Goal: Information Seeking & Learning: Learn about a topic

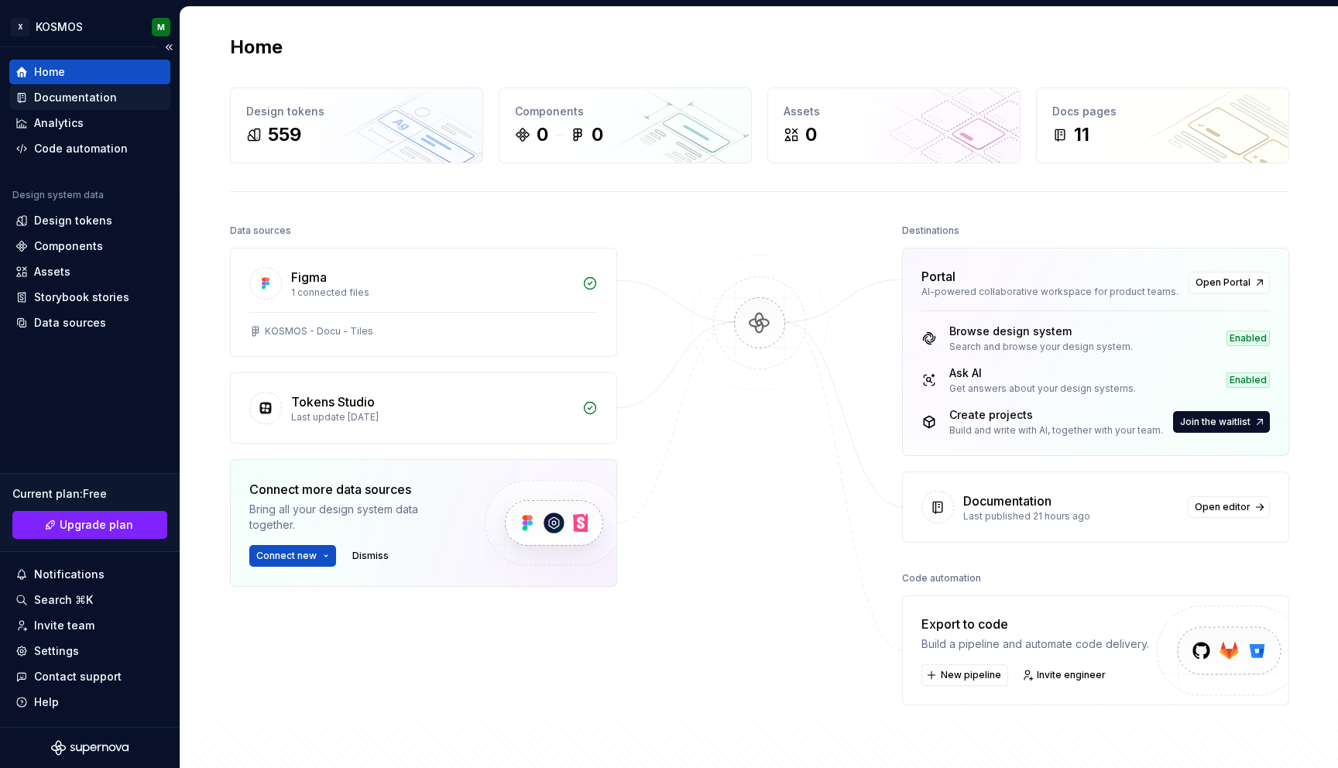
click at [84, 103] on div "Documentation" at bounding box center [75, 97] width 83 height 15
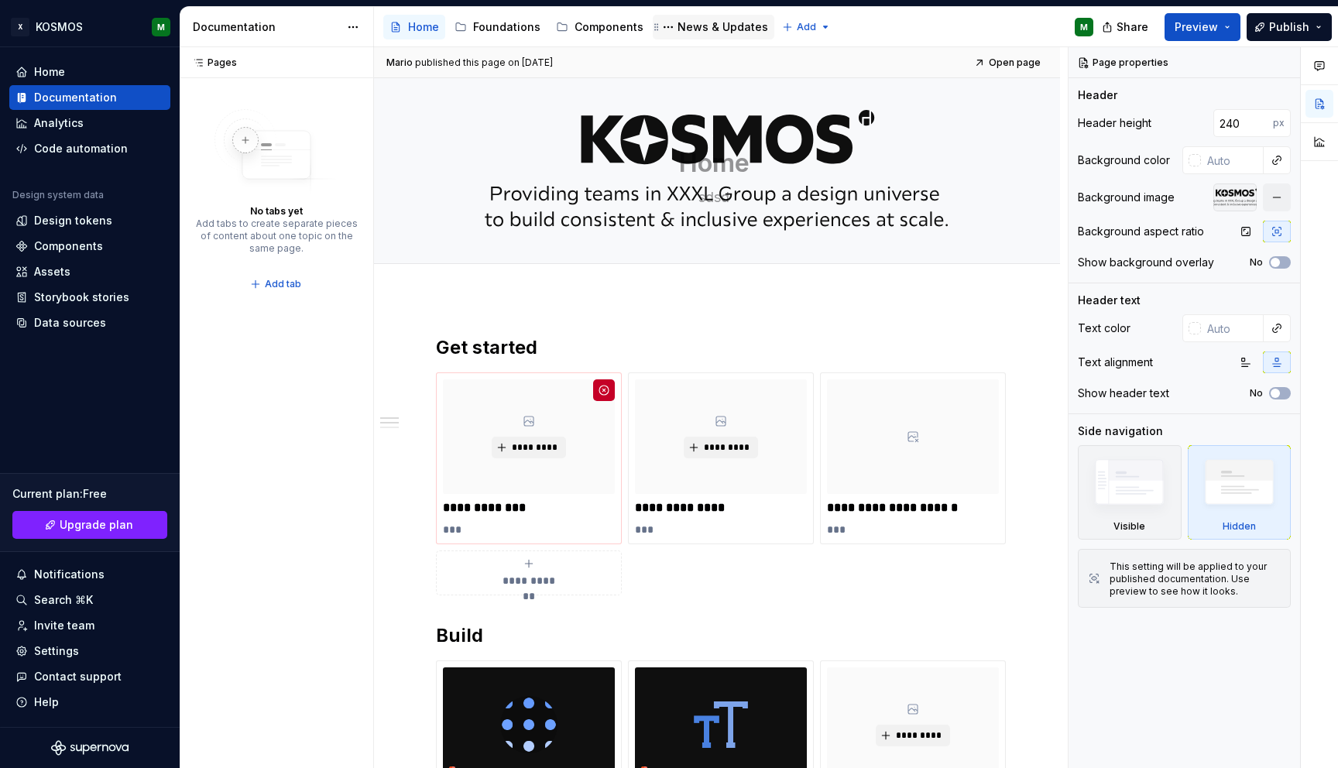
click at [701, 24] on div "News & Updates" at bounding box center [722, 26] width 91 height 15
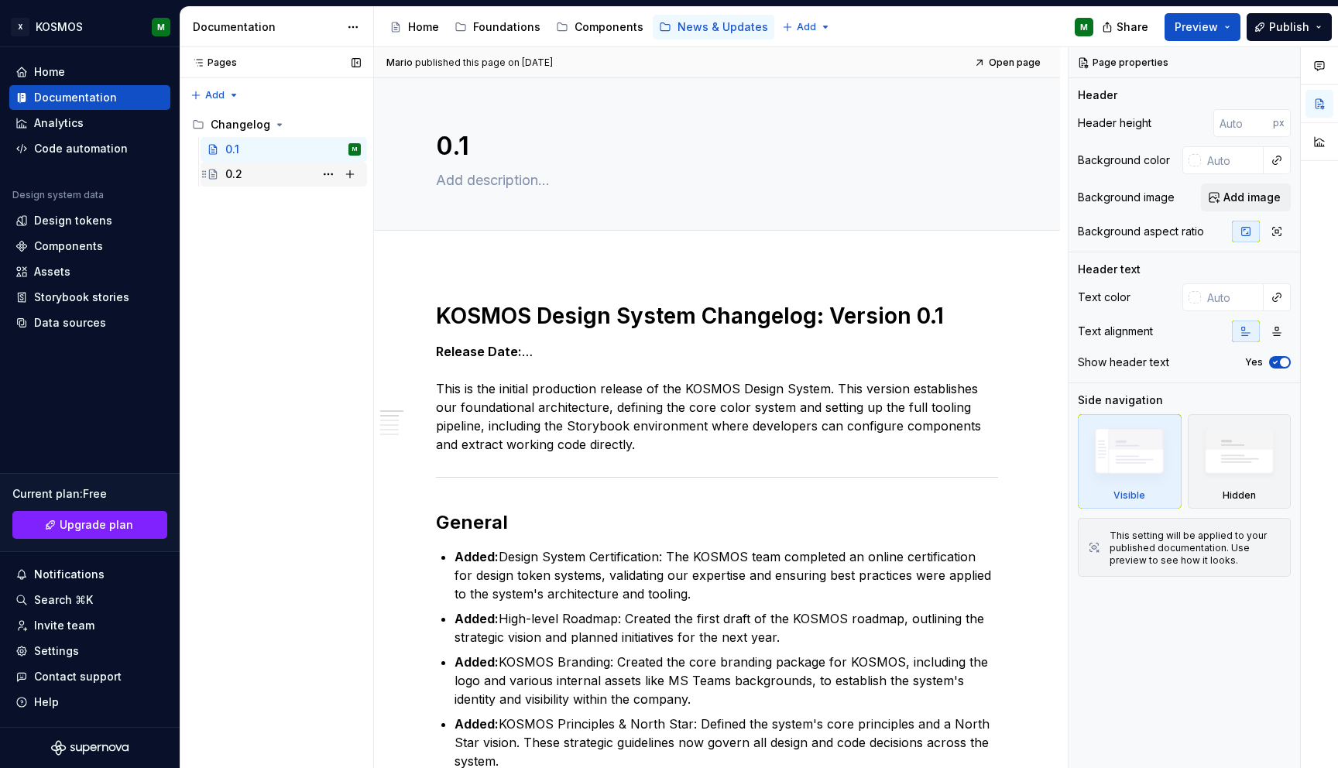
click at [250, 180] on div "0.2" at bounding box center [292, 174] width 135 height 22
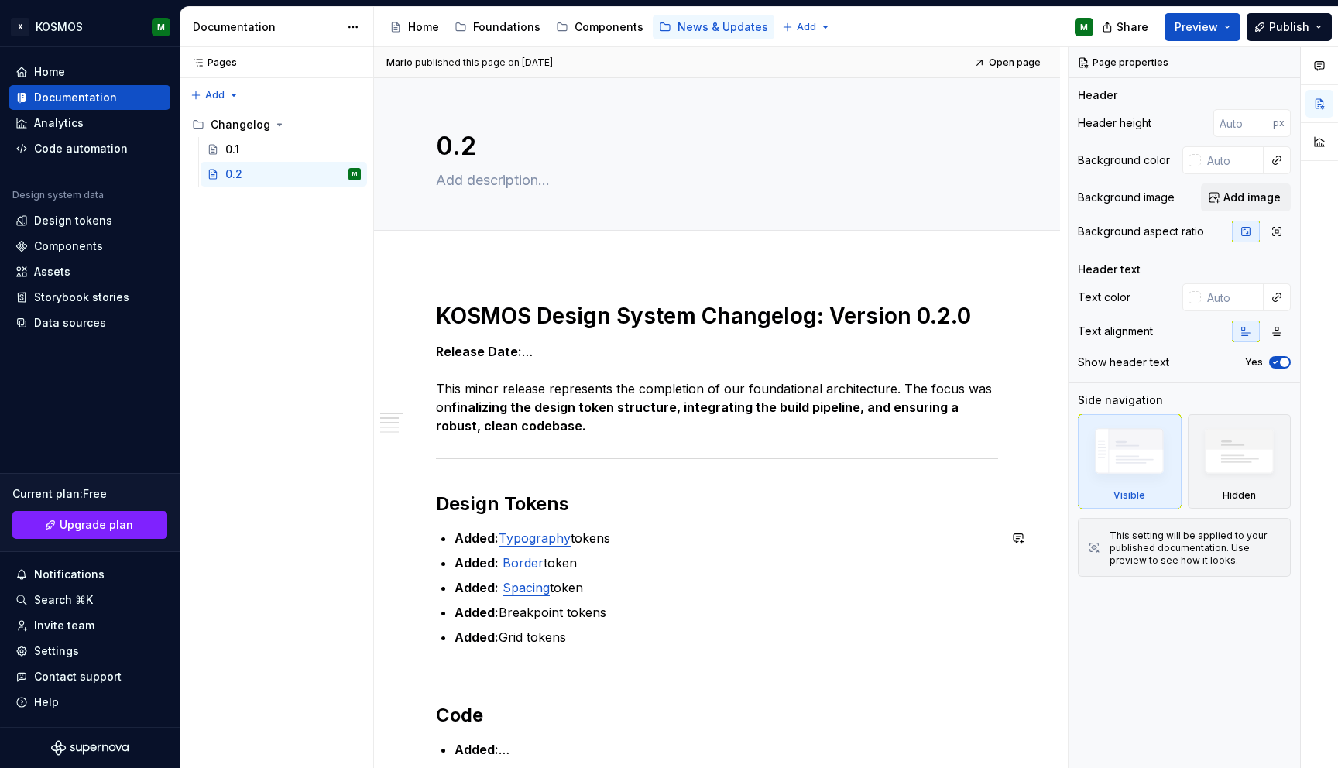
scroll to position [40, 0]
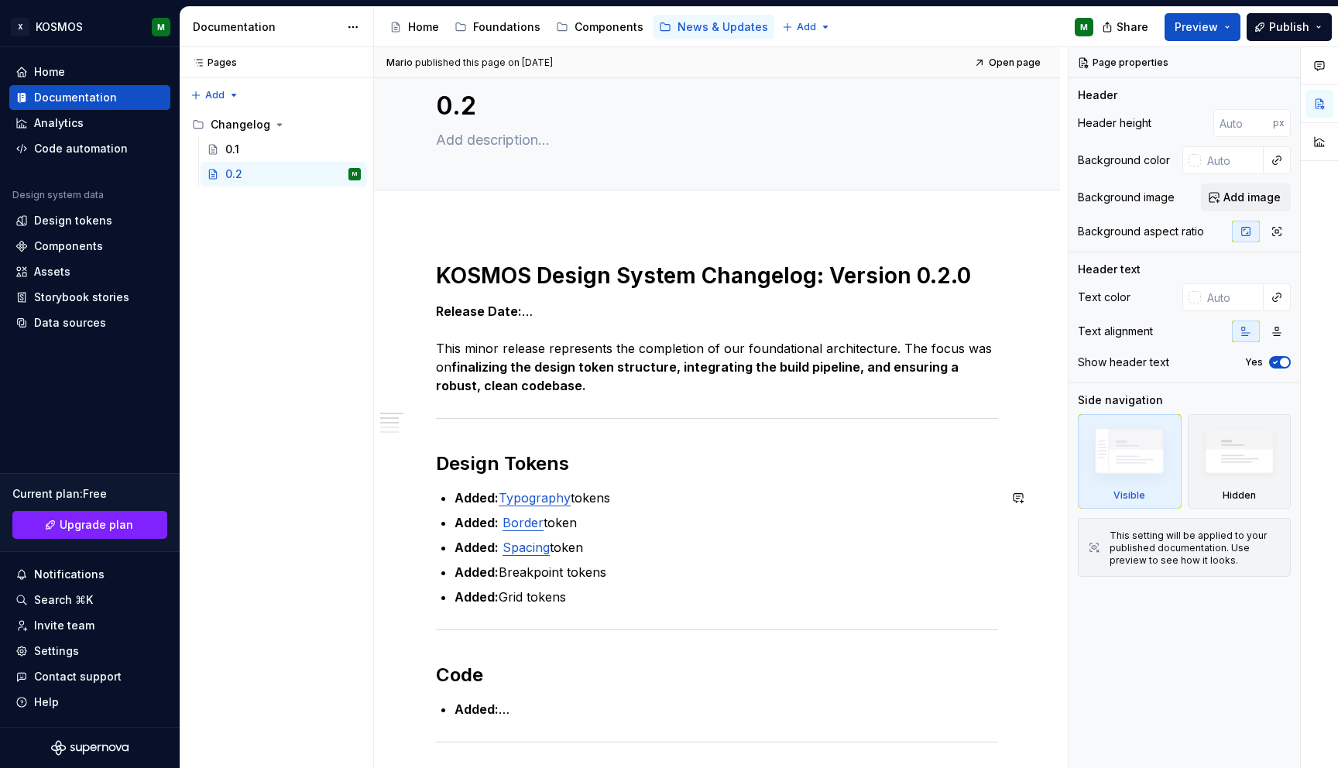
type textarea "*"
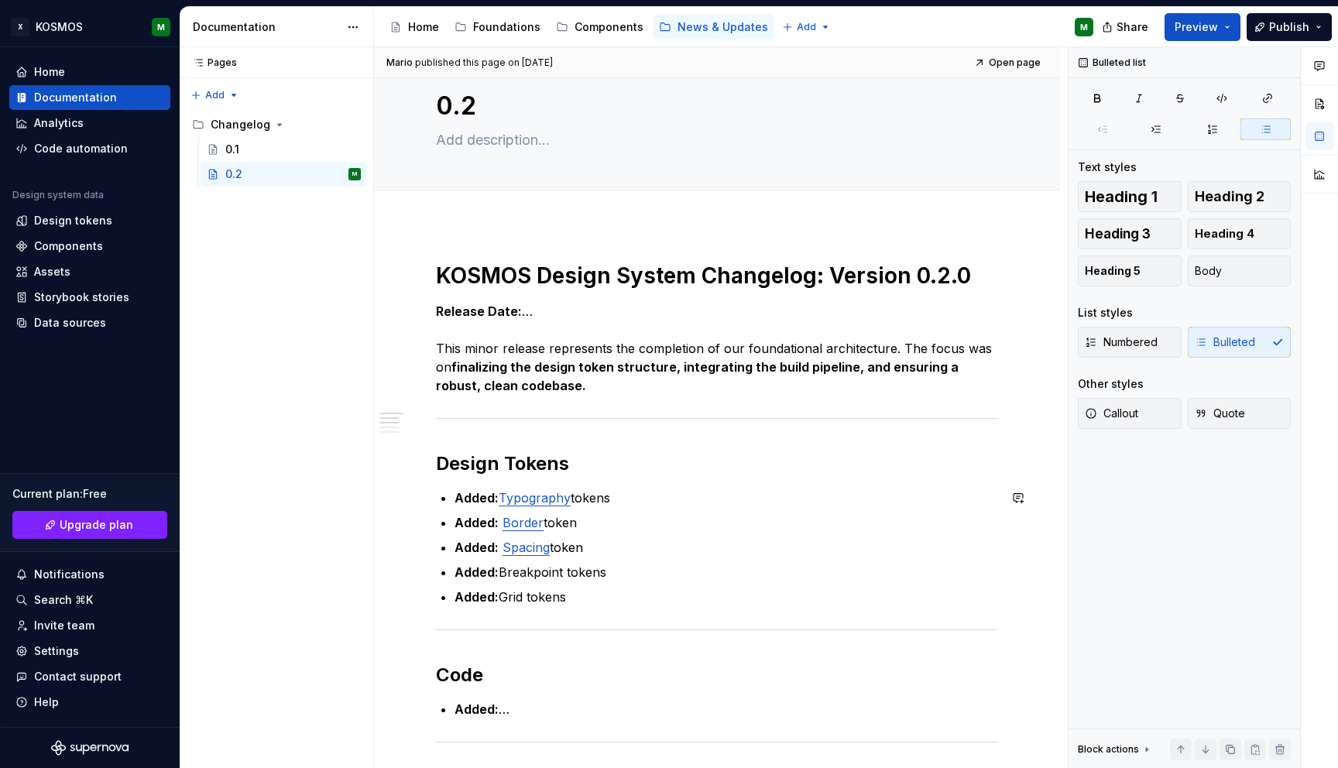
click at [624, 549] on p "Added: Spacing token" at bounding box center [725, 547] width 543 height 19
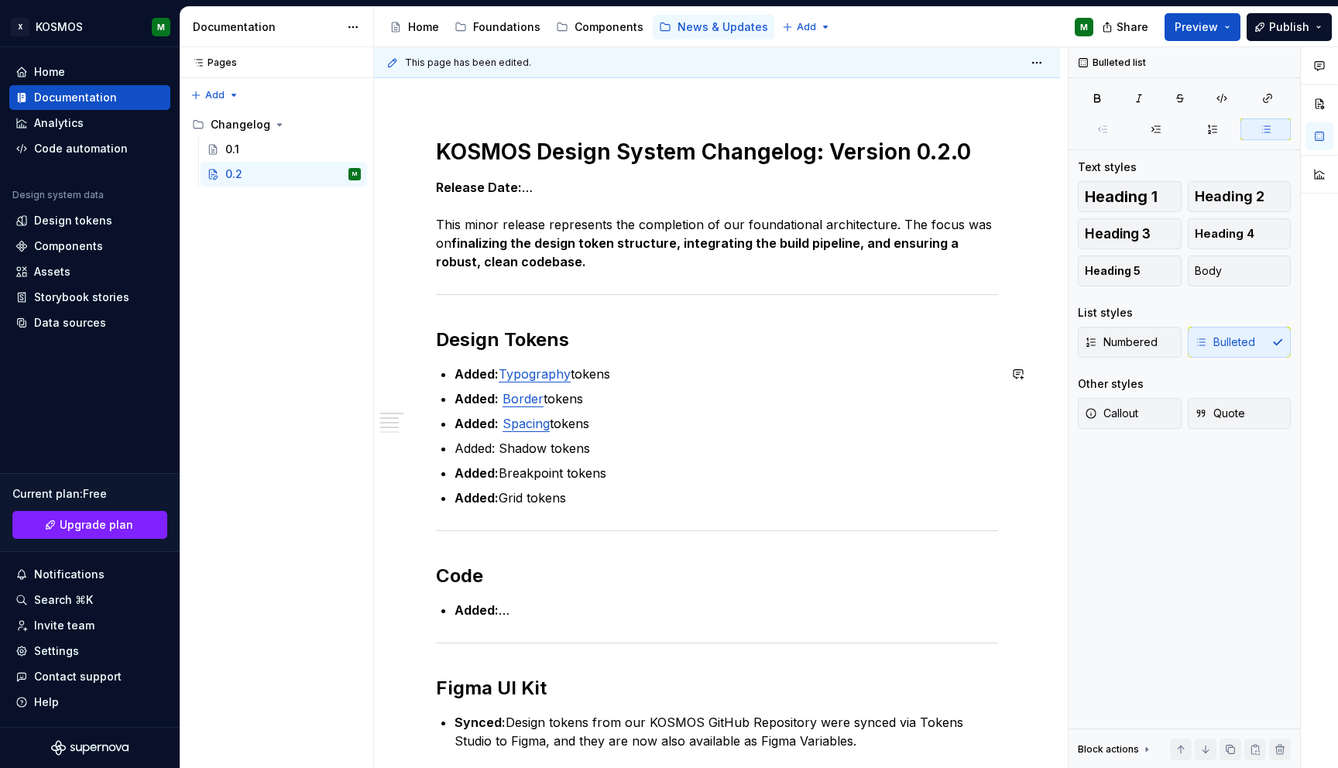
scroll to position [189, 0]
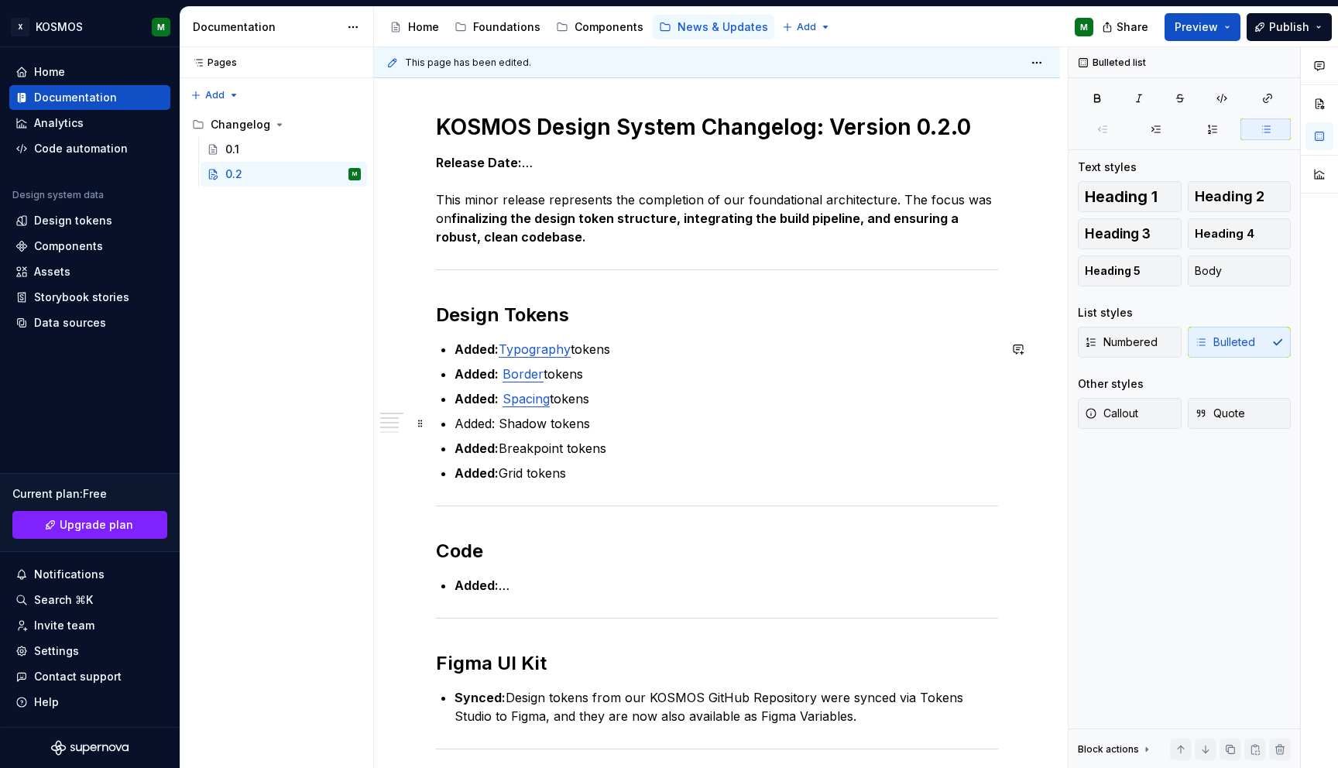
click at [474, 426] on p "Added: Shadow tokens" at bounding box center [725, 423] width 543 height 19
click at [744, 396] on button "button" at bounding box center [741, 395] width 22 height 22
click at [659, 460] on ul "Added: Typography tokens Added: Border tokens Added: Spacing tokens Added: Shad…" at bounding box center [725, 411] width 543 height 142
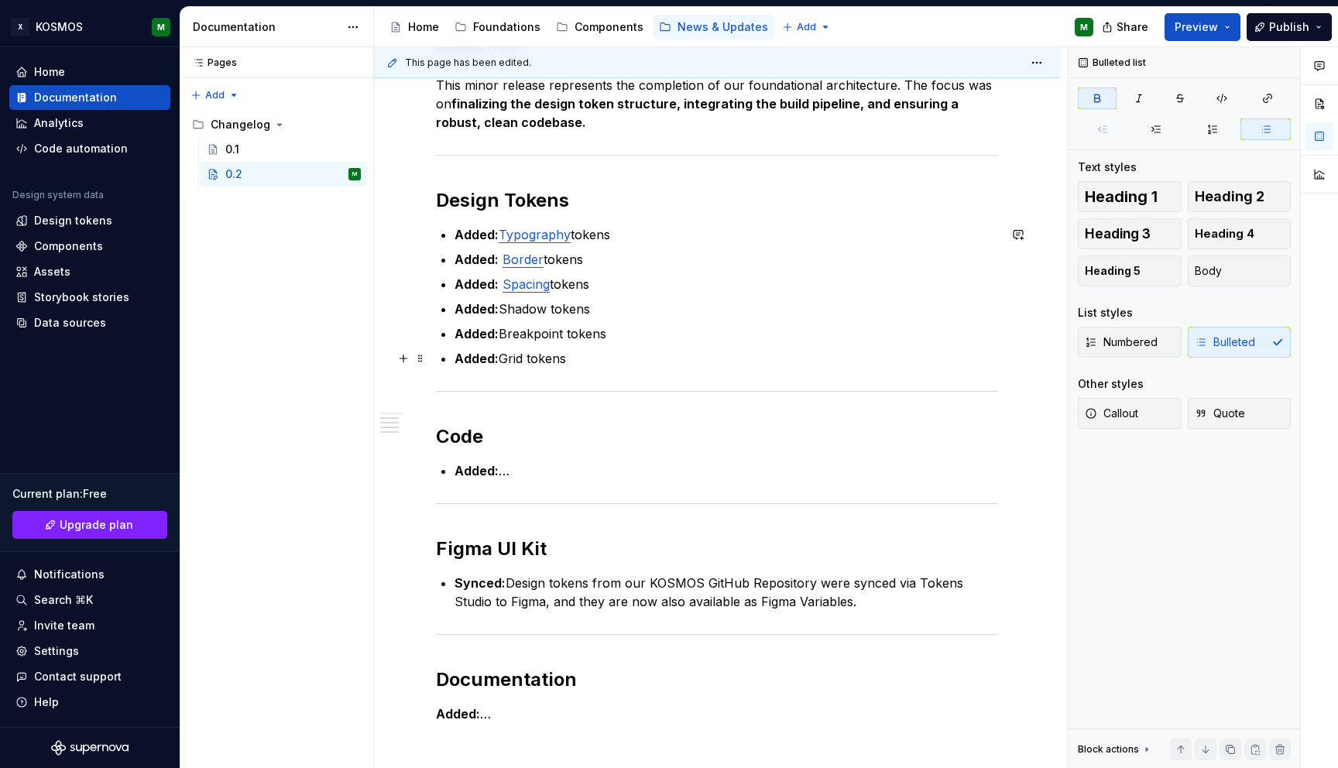
scroll to position [302, 0]
click at [1273, 32] on span "Publish" at bounding box center [1289, 26] width 40 height 15
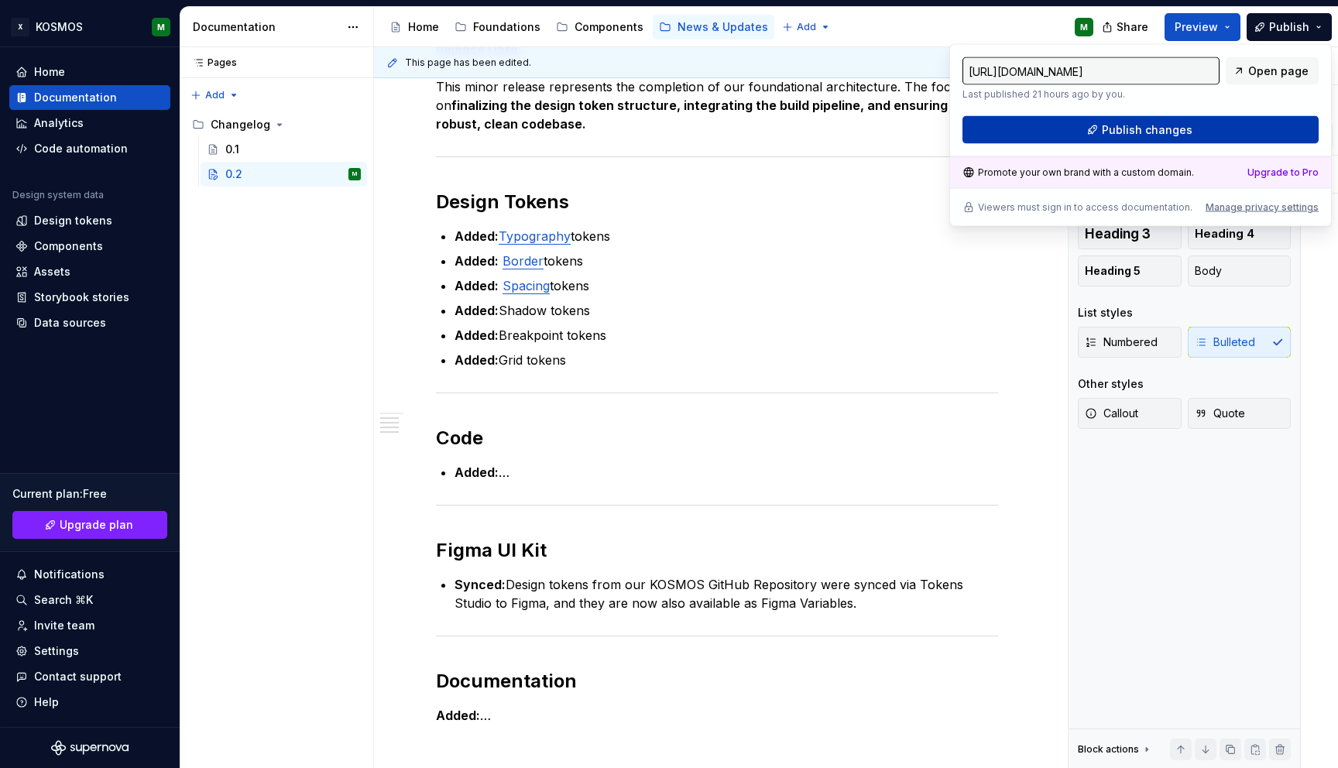
click at [1153, 142] on button "Publish changes" at bounding box center [1140, 130] width 356 height 28
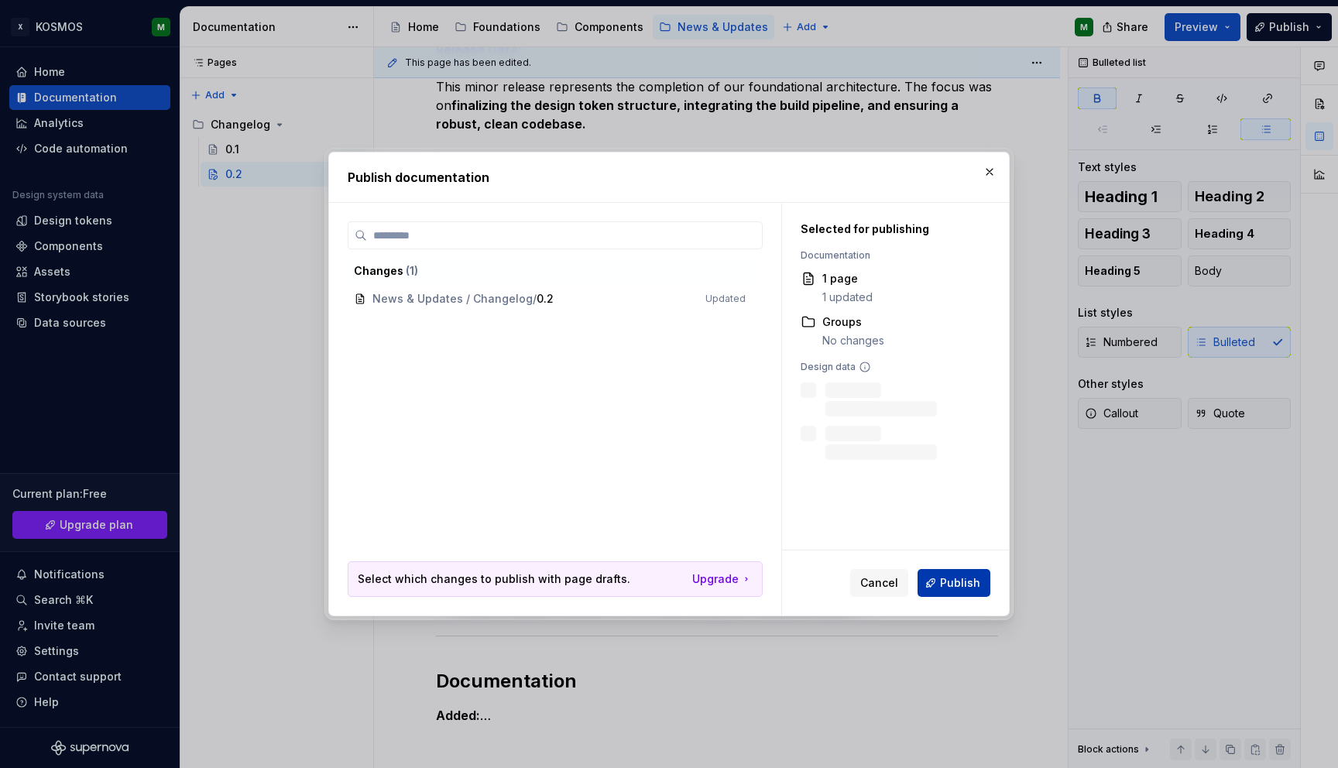
click at [961, 581] on span "Publish" at bounding box center [960, 582] width 40 height 15
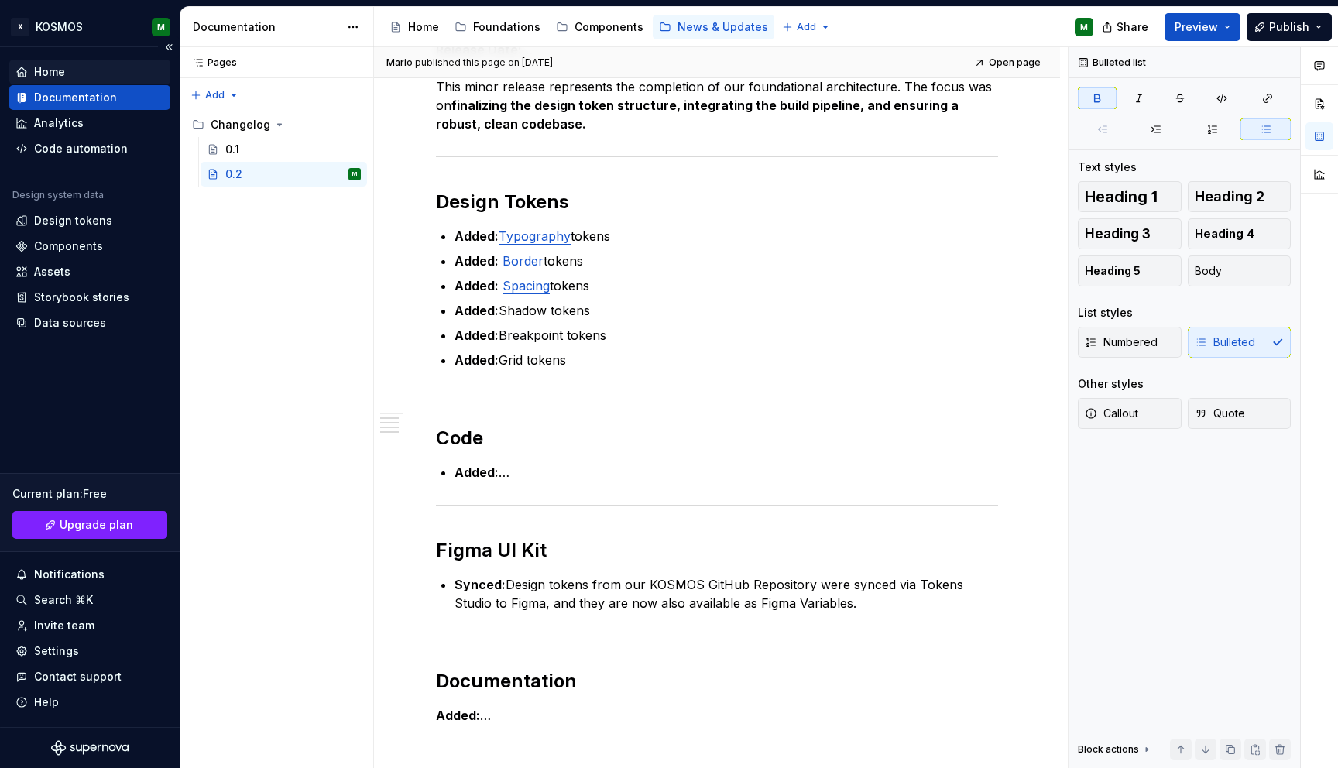
click at [63, 73] on div "Home" at bounding box center [49, 71] width 31 height 15
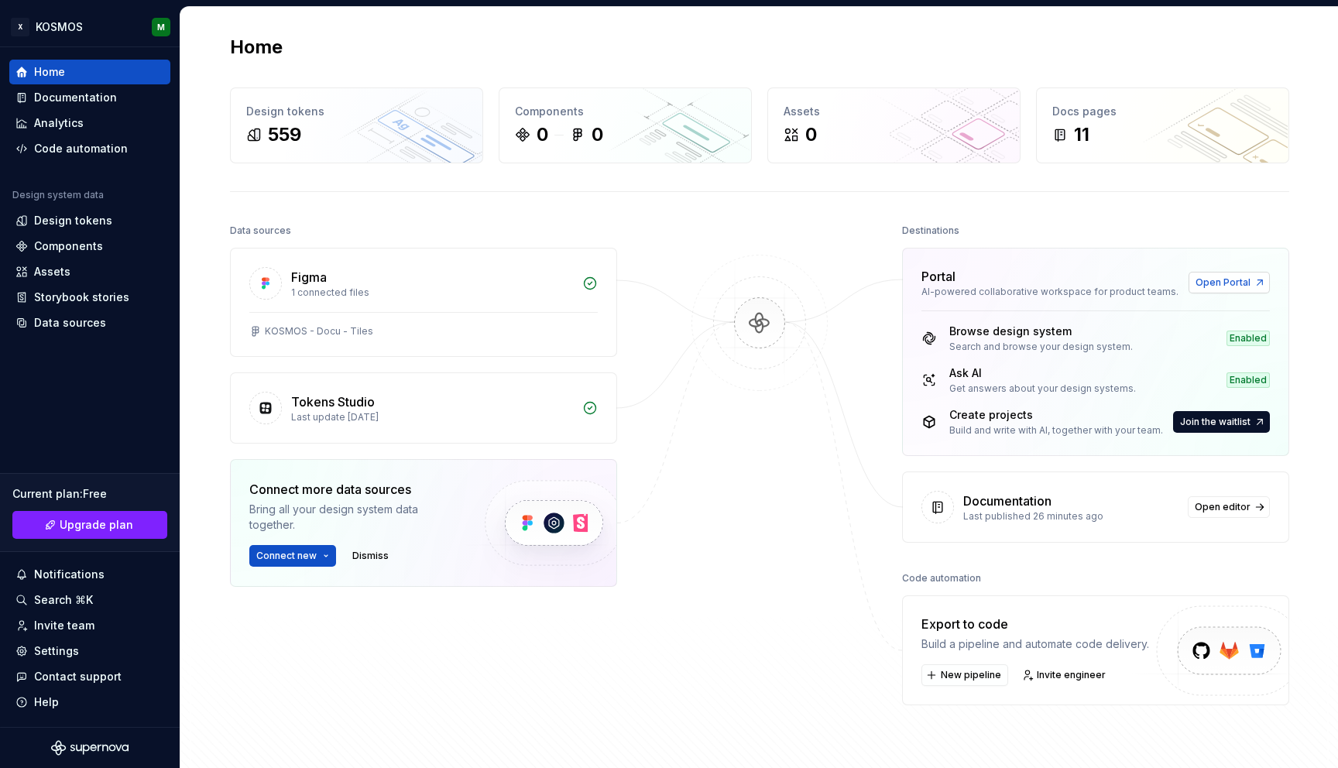
click at [1249, 277] on span "Open Portal" at bounding box center [1222, 282] width 55 height 12
click at [58, 94] on div "Documentation" at bounding box center [75, 97] width 83 height 15
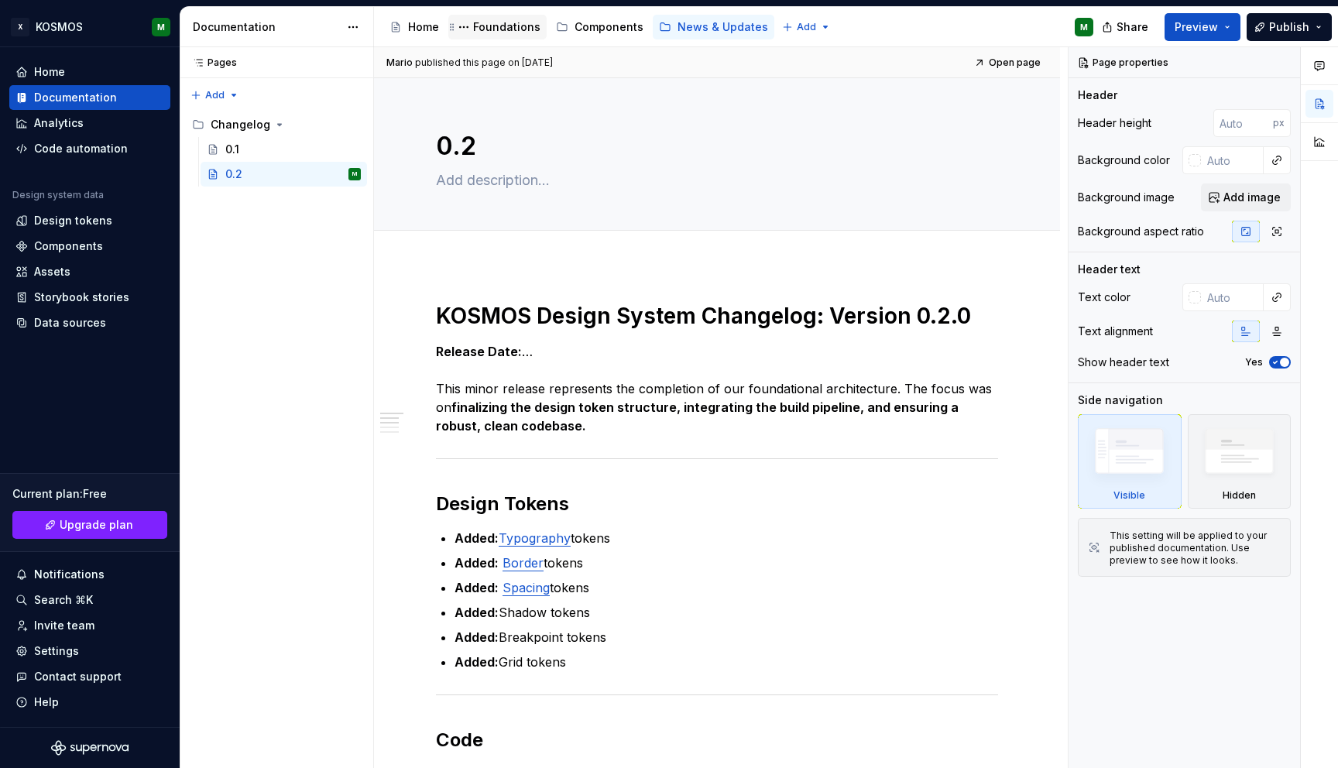
click at [502, 30] on div "Foundations" at bounding box center [506, 26] width 67 height 15
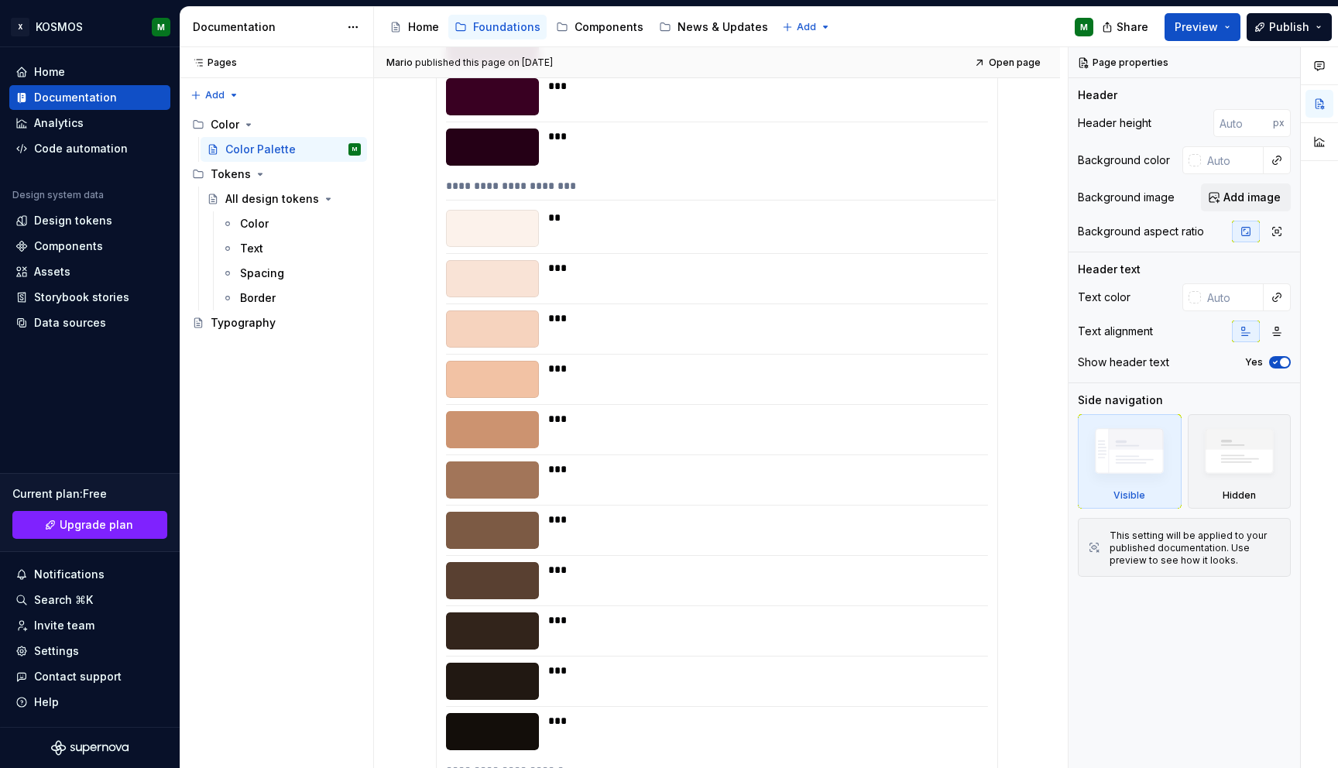
scroll to position [3671, 0]
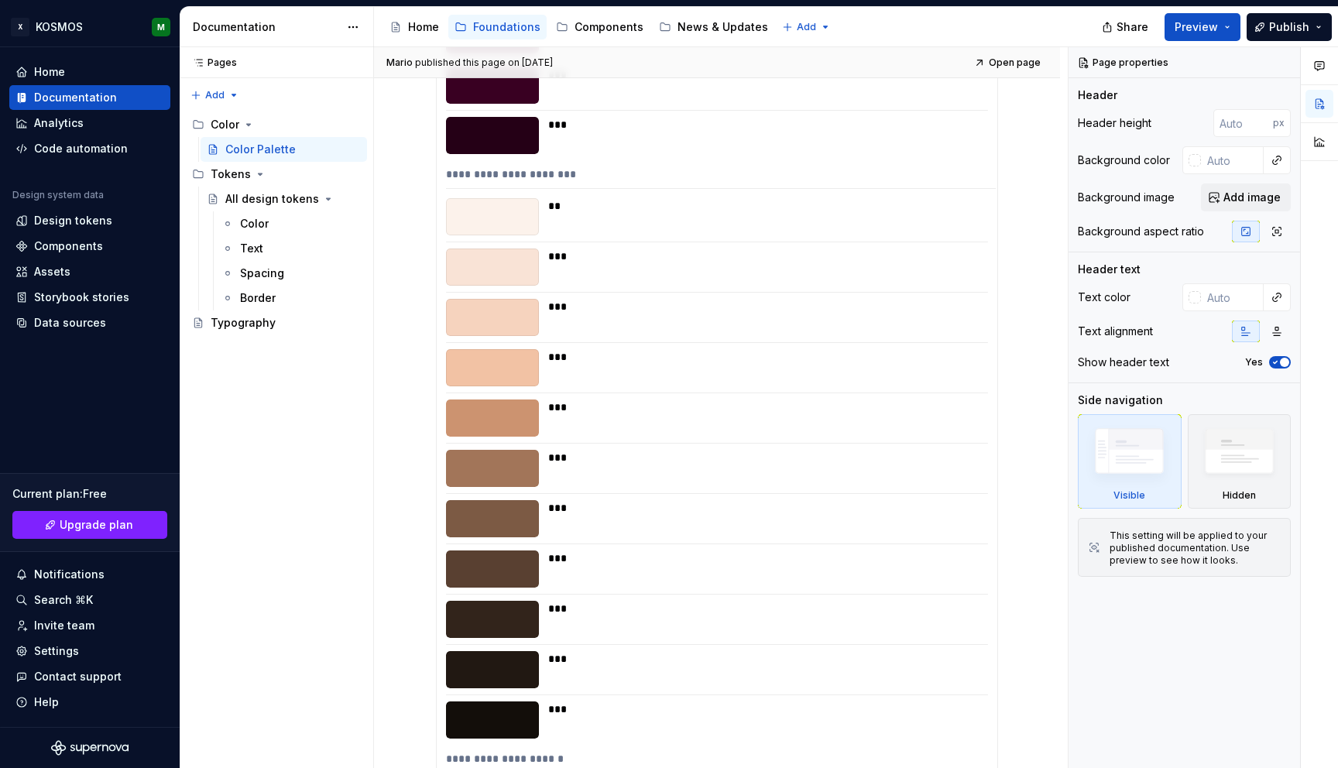
type textarea "*"
